Goal: Task Accomplishment & Management: Manage account settings

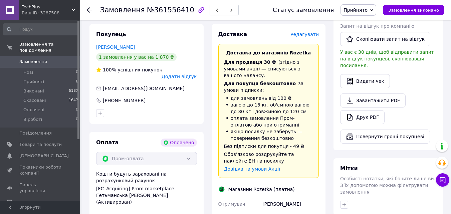
scroll to position [201, 0]
click at [307, 32] on span "Редагувати" at bounding box center [305, 34] width 28 height 5
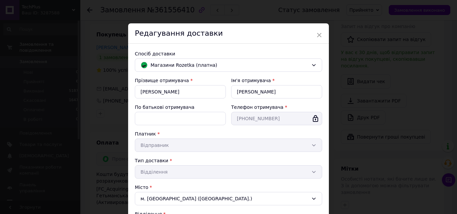
click at [378, 73] on div "× Редагування доставки Спосіб доставки Магазини Rozetka (платна) Прізвище отрим…" at bounding box center [228, 107] width 457 height 214
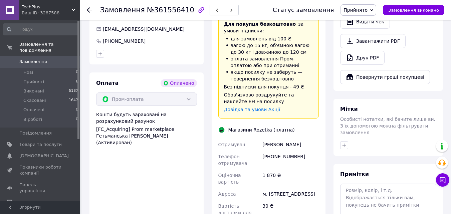
scroll to position [267, 0]
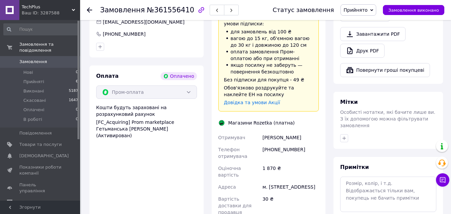
click at [277, 181] on div "м. [STREET_ADDRESS]" at bounding box center [290, 187] width 59 height 12
click at [276, 181] on div "м. [STREET_ADDRESS]" at bounding box center [290, 187] width 59 height 12
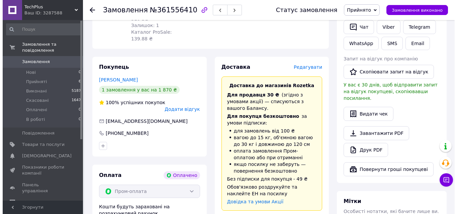
scroll to position [167, 0]
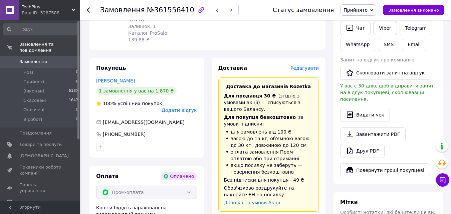
click at [308, 66] on span "Редагувати" at bounding box center [305, 68] width 28 height 5
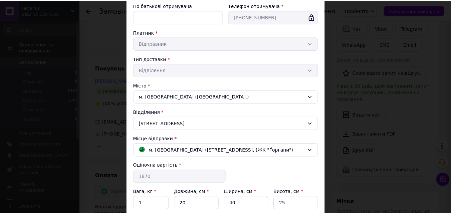
scroll to position [161, 0]
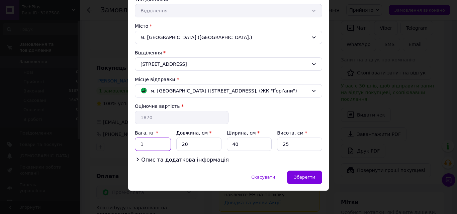
click at [161, 142] on input "1" at bounding box center [153, 144] width 36 height 13
type input "3"
type input "4"
click at [309, 172] on div "Зберегти" at bounding box center [304, 177] width 35 height 13
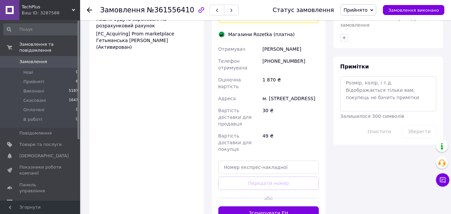
scroll to position [368, 0]
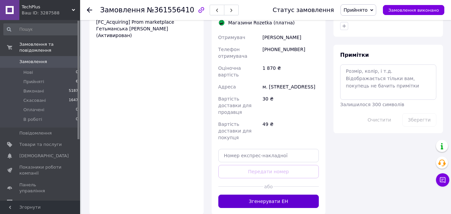
click at [292, 195] on button "Згенерувати ЕН" at bounding box center [269, 201] width 101 height 13
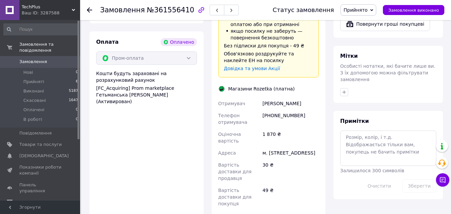
scroll to position [301, 0]
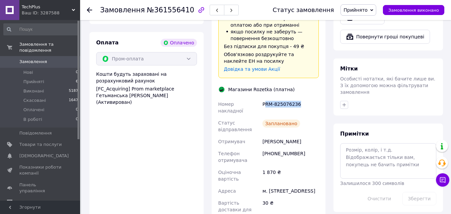
drag, startPoint x: 265, startPoint y: 91, endPoint x: 297, endPoint y: 92, distance: 31.8
click at [297, 98] on div "PRM-825076236" at bounding box center [290, 107] width 59 height 19
drag, startPoint x: 291, startPoint y: 89, endPoint x: 259, endPoint y: 85, distance: 32.7
click at [259, 98] on div "Номер накладної PRM-825076236 Статус відправлення Заплановано Отримувач Зубков …" at bounding box center [269, 173] width 104 height 150
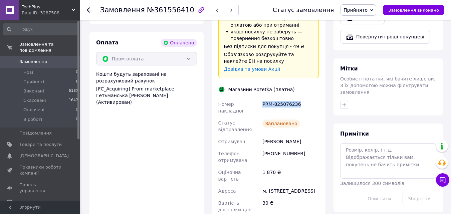
click at [289, 98] on div "PRM-825076236" at bounding box center [290, 107] width 59 height 19
drag, startPoint x: 263, startPoint y: 90, endPoint x: 297, endPoint y: 90, distance: 33.8
click at [297, 98] on div "PRM-825076236" at bounding box center [290, 107] width 59 height 19
copy div "PRM-825076236"
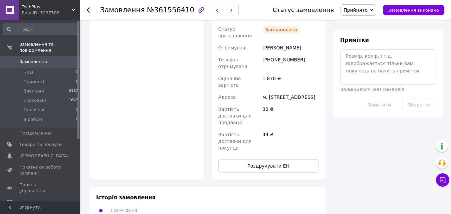
scroll to position [401, 0]
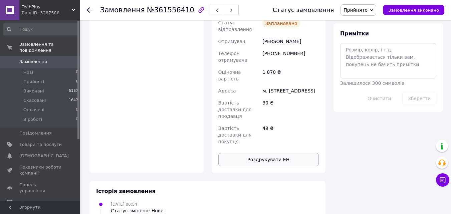
drag, startPoint x: 272, startPoint y: 116, endPoint x: 278, endPoint y: 128, distance: 13.5
click at [278, 153] on button "Роздрукувати ЕН" at bounding box center [269, 159] width 101 height 13
drag, startPoint x: 90, startPoint y: 10, endPoint x: 74, endPoint y: 2, distance: 18.1
click at [90, 10] on use at bounding box center [89, 9] width 5 height 5
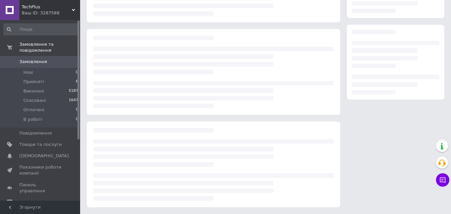
scroll to position [91, 0]
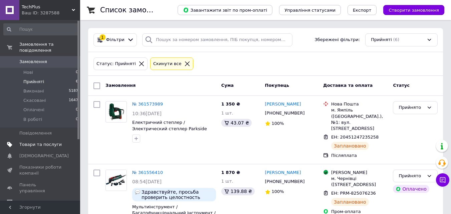
click at [26, 142] on span "Товари та послуги" at bounding box center [40, 145] width 42 height 6
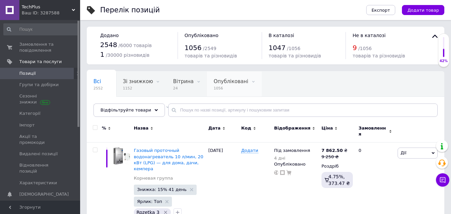
click at [222, 87] on span "1056" at bounding box center [231, 88] width 35 height 5
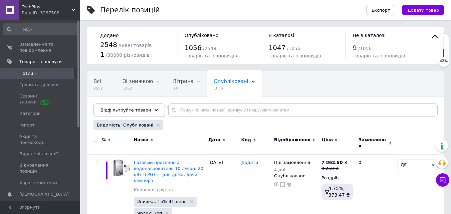
click at [155, 111] on icon at bounding box center [156, 110] width 3 height 3
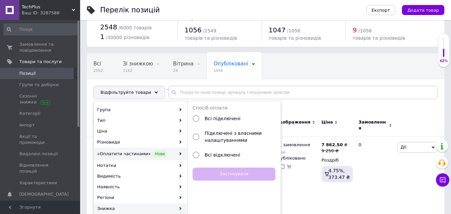
scroll to position [33, 0]
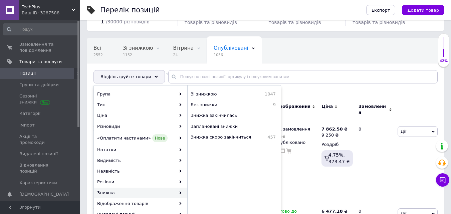
click at [348, 53] on div "Всі 2552 Зі знижкою 1152 Видалити Редагувати Вітрина 24 Видалити Редагувати Опу…" at bounding box center [237, 63] width 301 height 51
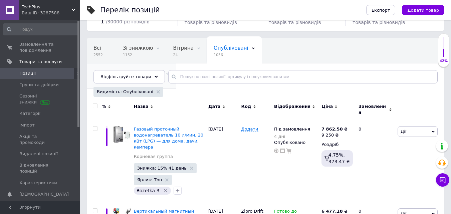
click at [163, 71] on span "Не показуються в Катал..." at bounding box center [128, 74] width 69 height 6
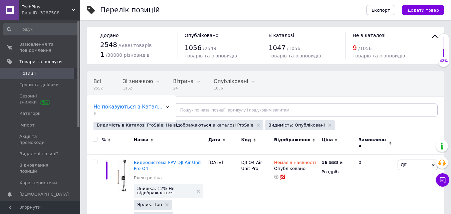
click at [61, 8] on span "TechPlus" at bounding box center [47, 7] width 50 height 6
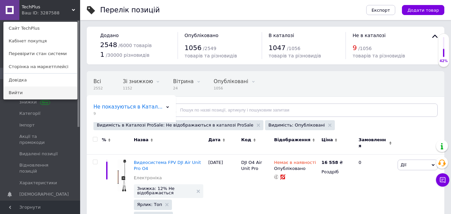
click at [41, 89] on link "Вийти" at bounding box center [41, 93] width 74 height 13
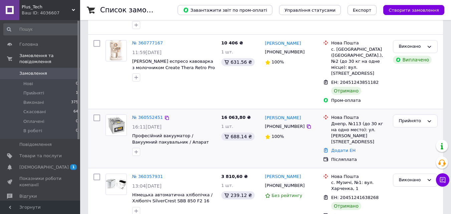
scroll to position [100, 0]
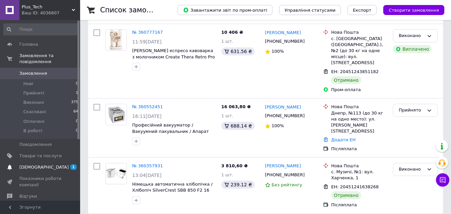
click at [25, 164] on span "[DEMOGRAPHIC_DATA]" at bounding box center [43, 167] width 49 height 6
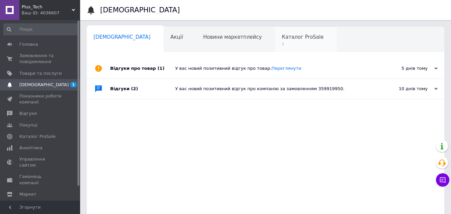
click at [282, 40] on span "Каталог ProSale" at bounding box center [303, 37] width 42 height 6
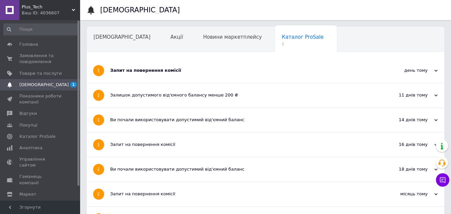
click at [226, 71] on div "Запит на повернення комісії" at bounding box center [240, 71] width 261 height 6
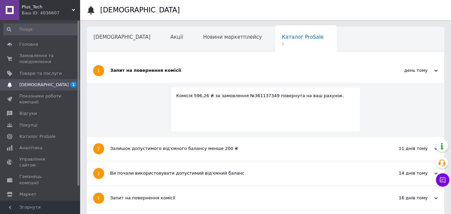
click at [226, 71] on div "Запит на повернення комісії" at bounding box center [240, 71] width 261 height 6
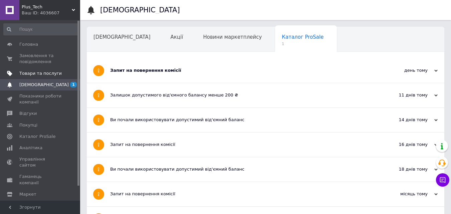
click at [41, 71] on span "Товари та послуги" at bounding box center [40, 74] width 42 height 6
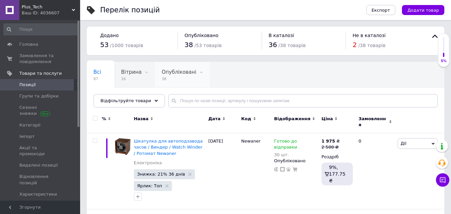
click at [172, 79] on span "38" at bounding box center [179, 79] width 35 height 5
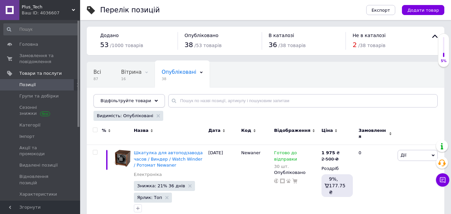
click at [146, 102] on div "Відфільтруйте товари" at bounding box center [130, 100] width 72 height 13
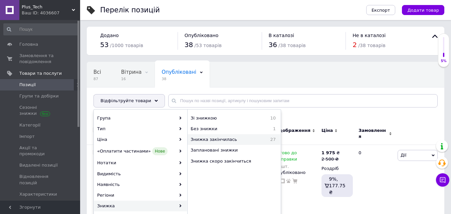
click at [196, 141] on span "Знижка закінчилась" at bounding box center [227, 140] width 72 height 6
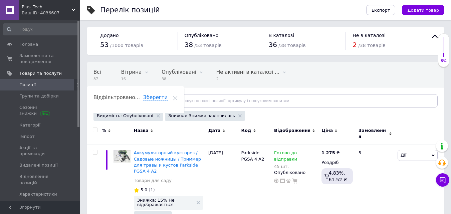
click at [93, 129] on input "checkbox" at bounding box center [95, 130] width 4 height 4
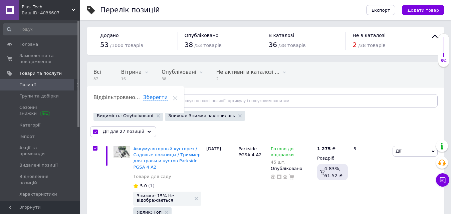
checkbox input "true"
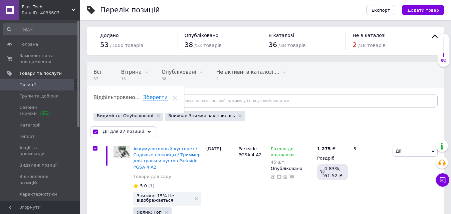
checkbox input "true"
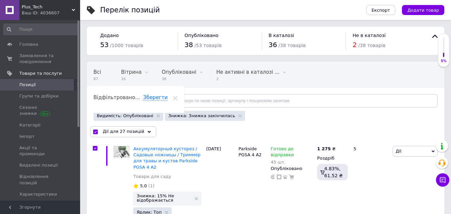
checkbox input "true"
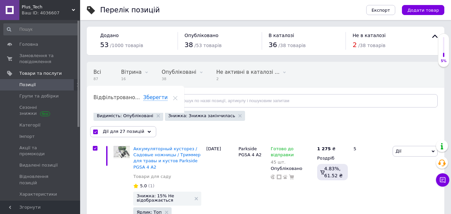
checkbox input "true"
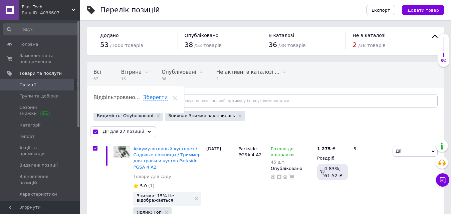
checkbox input "true"
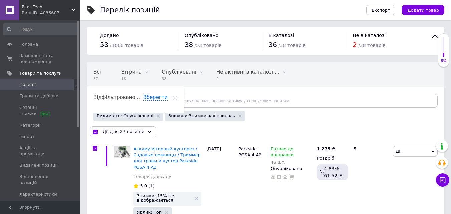
checkbox input "true"
click at [121, 131] on span "Дії для 27 позицій" at bounding box center [123, 132] width 41 height 6
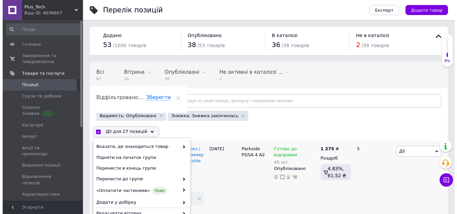
scroll to position [33, 0]
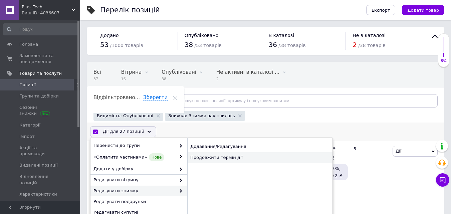
click at [220, 152] on div "Продовжити термін дії" at bounding box center [259, 157] width 145 height 11
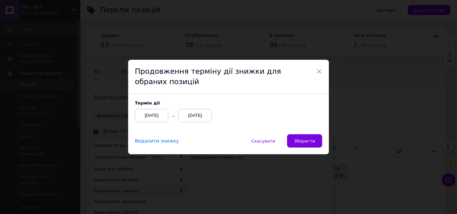
click at [196, 120] on div "12.09.2025" at bounding box center [194, 115] width 33 height 13
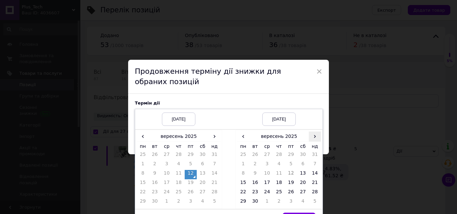
click at [312, 135] on span "›" at bounding box center [314, 137] width 12 height 10
click at [315, 180] on td "26" at bounding box center [314, 183] width 12 height 9
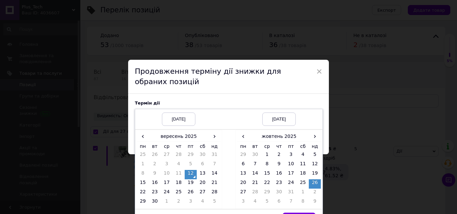
scroll to position [16, 0]
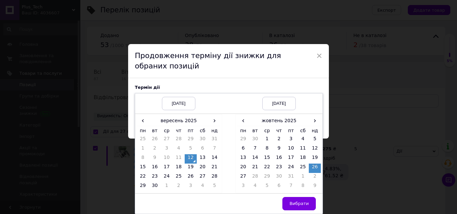
click at [301, 211] on td "Вибрати" at bounding box center [278, 203] width 87 height 20
click at [300, 208] on button "Вибрати" at bounding box center [298, 203] width 33 height 13
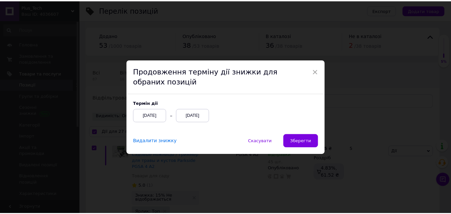
scroll to position [0, 0]
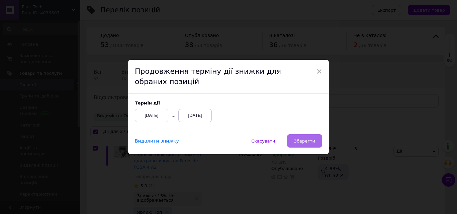
click at [298, 142] on span "Зберегти" at bounding box center [304, 141] width 21 height 5
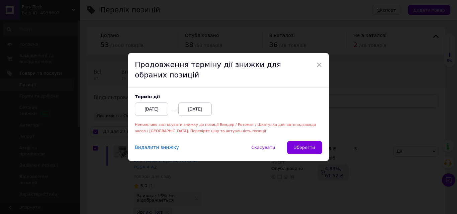
click at [364, 122] on div "× Продовження терміну дії знижки для обраних позицій Термін дії 12.09.2025 26.1…" at bounding box center [228, 107] width 457 height 214
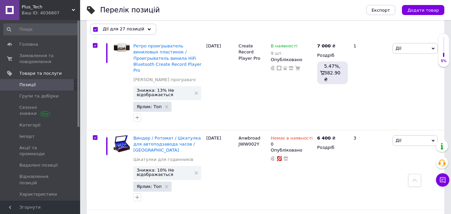
scroll to position [1598, 0]
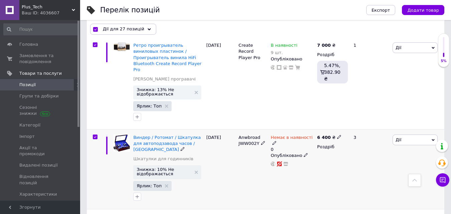
click at [94, 135] on input "checkbox" at bounding box center [95, 137] width 4 height 4
checkbox input "false"
click at [123, 31] on span "Дії для 26 позицій" at bounding box center [123, 29] width 41 height 6
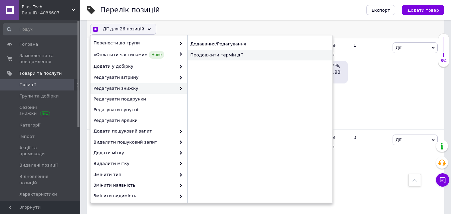
click at [208, 53] on div "Продовжити термін дії" at bounding box center [259, 55] width 145 height 11
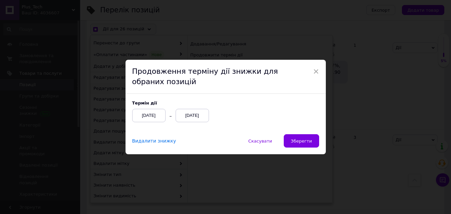
scroll to position [1580, 0]
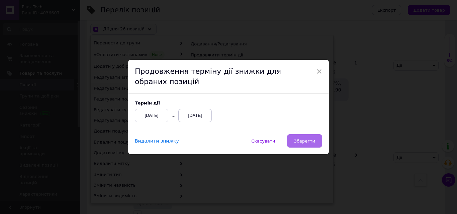
drag, startPoint x: 295, startPoint y: 133, endPoint x: 301, endPoint y: 138, distance: 7.4
click at [298, 135] on div "× Продовження терміну дії знижки для обраних позицій Термін дії 12.09.2025 26.1…" at bounding box center [228, 107] width 201 height 95
click at [304, 142] on span "Зберегти" at bounding box center [304, 141] width 21 height 5
checkbox input "true"
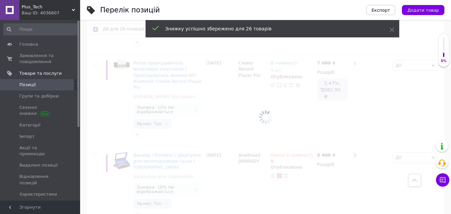
checkbox input "false"
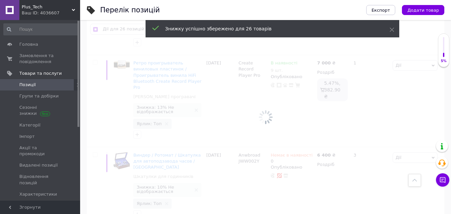
checkbox input "false"
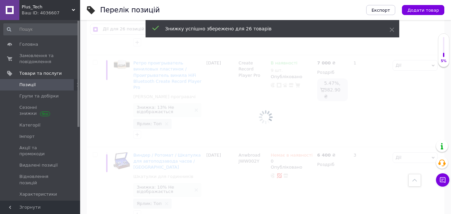
checkbox input "false"
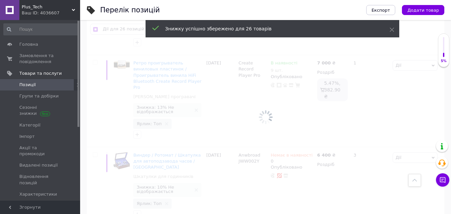
checkbox input "false"
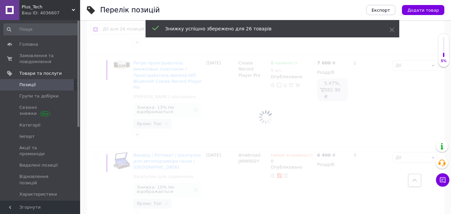
checkbox input "false"
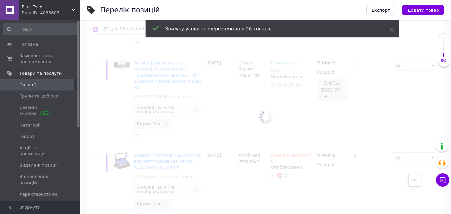
checkbox input "false"
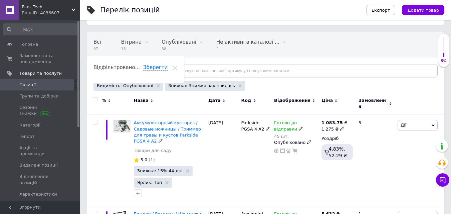
scroll to position [0, 0]
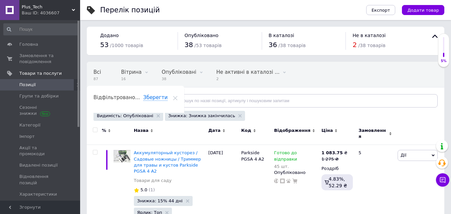
click at [230, 88] on div "Всі 87 Вітрина 16 Видалити Редагувати Опубліковані 38 Видалити Редагувати Не ак…" at bounding box center [266, 87] width 358 height 55
click at [227, 81] on span "2" at bounding box center [248, 79] width 63 height 5
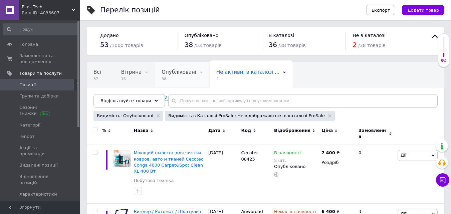
click at [173, 77] on span "38" at bounding box center [179, 79] width 35 height 5
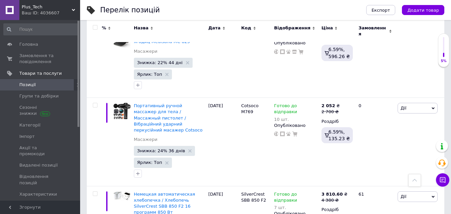
scroll to position [2920, 0]
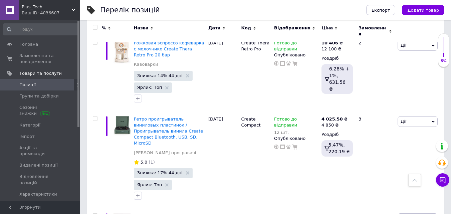
scroll to position [2553, 0]
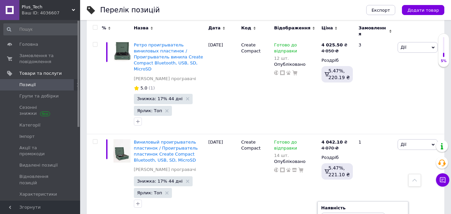
scroll to position [2619, 0]
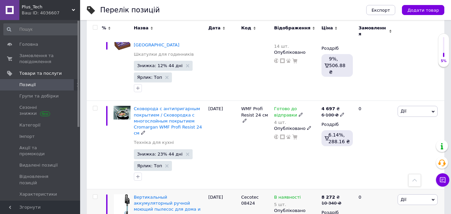
scroll to position [681, 0]
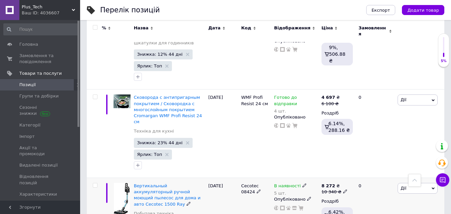
click at [303, 183] on div "В наявності 5 шт." at bounding box center [296, 189] width 44 height 13
click at [298, 183] on div "В наявності" at bounding box center [290, 186] width 33 height 6
click at [322, 209] on li "Готово до відправки" at bounding box center [340, 213] width 63 height 9
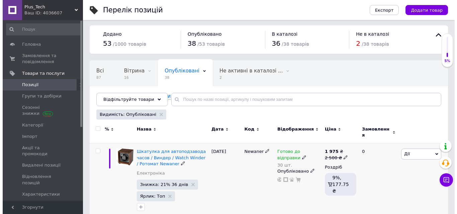
scroll to position [0, 0]
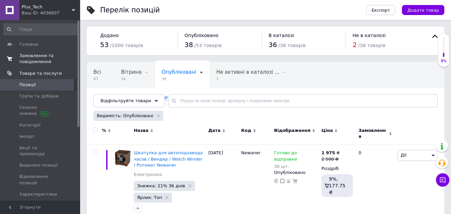
click at [48, 62] on span "Замовлення та повідомлення" at bounding box center [40, 59] width 42 height 12
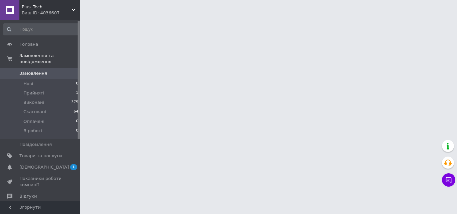
click at [26, 15] on div "Ваш ID: 4036607" at bounding box center [51, 13] width 58 height 6
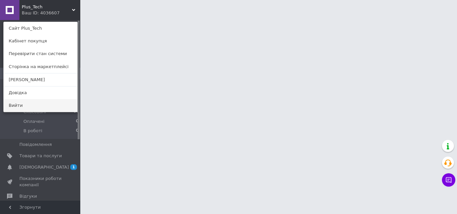
click at [38, 104] on link "Вийти" at bounding box center [41, 105] width 74 height 13
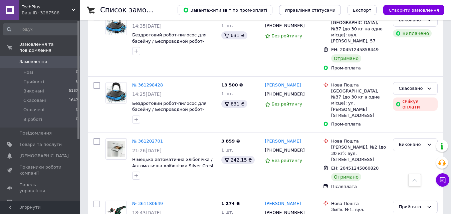
scroll to position [33, 0]
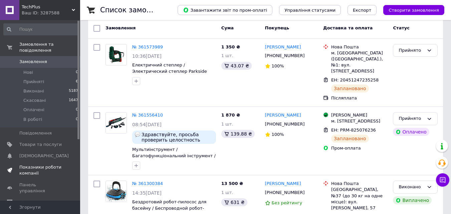
click at [62, 171] on link "Показники роботи компанії" at bounding box center [41, 170] width 82 height 17
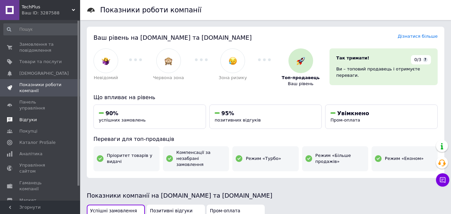
click at [19, 117] on span "Відгуки" at bounding box center [27, 120] width 17 height 6
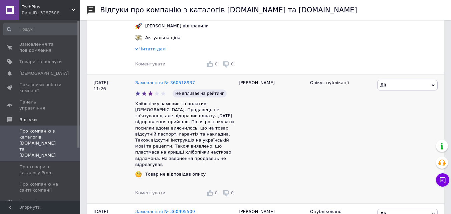
scroll to position [167, 0]
click at [160, 83] on link "Замовлення № 360518937" at bounding box center [165, 82] width 60 height 5
